Goal: Find specific page/section: Find specific page/section

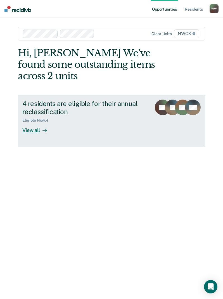
click at [46, 134] on div at bounding box center [43, 130] width 7 height 6
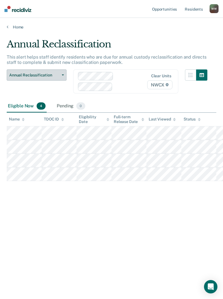
click at [46, 77] on span "Annual Reclassification" at bounding box center [34, 75] width 50 height 5
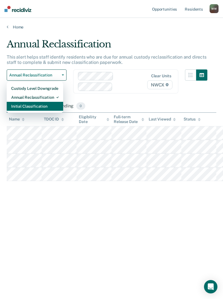
click at [44, 106] on div "Initial Classification" at bounding box center [34, 106] width 47 height 9
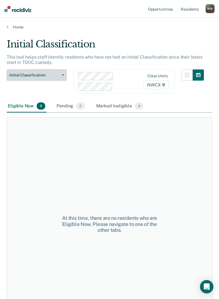
click at [49, 74] on span "Initial Classification" at bounding box center [34, 75] width 50 height 5
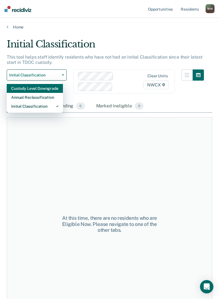
click at [47, 87] on div "Custody Level Downgrade" at bounding box center [34, 88] width 47 height 9
